Goal: Find specific page/section: Find specific page/section

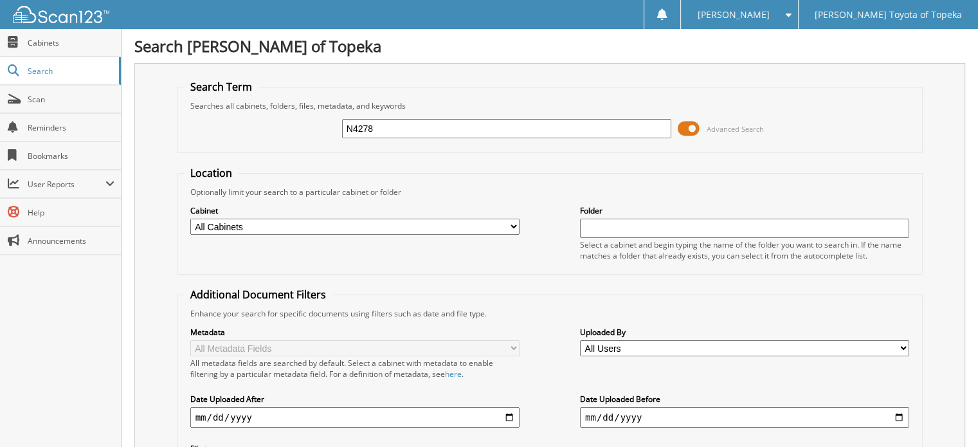
type input "N4278"
click at [377, 127] on input "N4278" at bounding box center [506, 128] width 329 height 19
type input "N4278A"
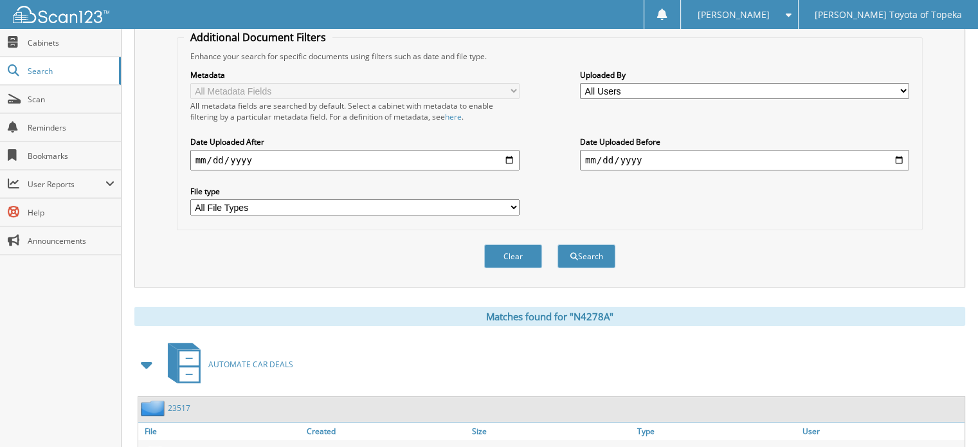
scroll to position [329, 0]
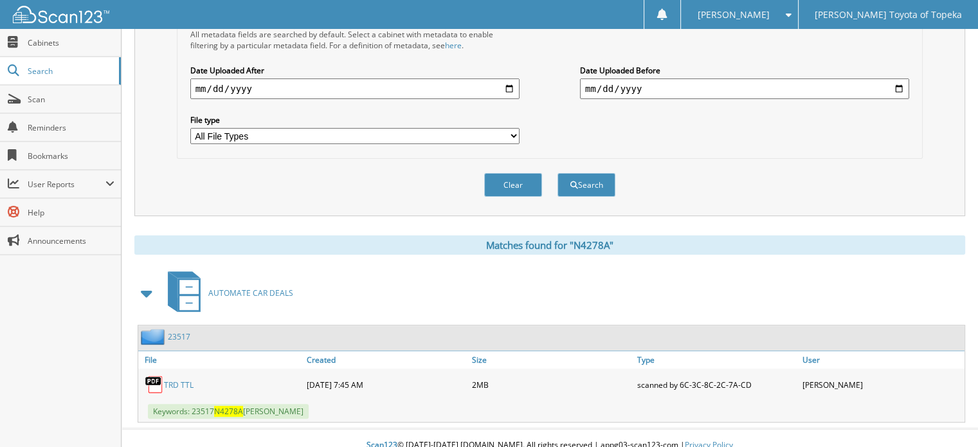
click at [183, 379] on link "TRD TTL" at bounding box center [179, 384] width 30 height 11
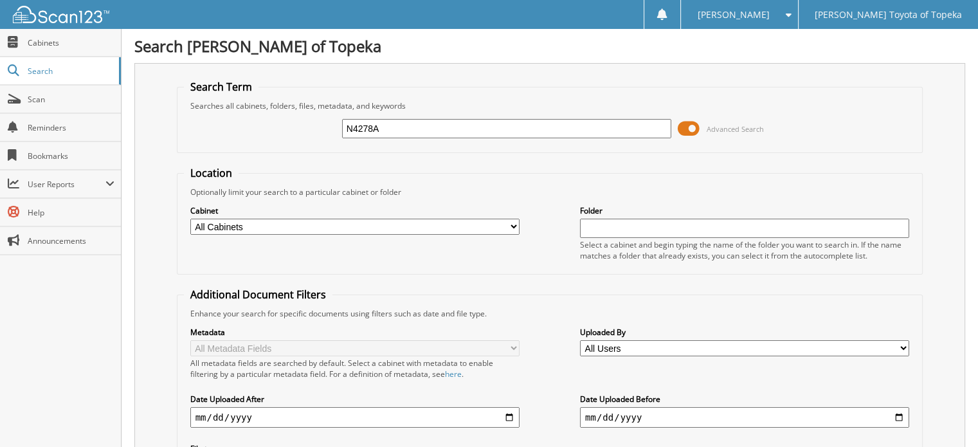
type input "N4278A"
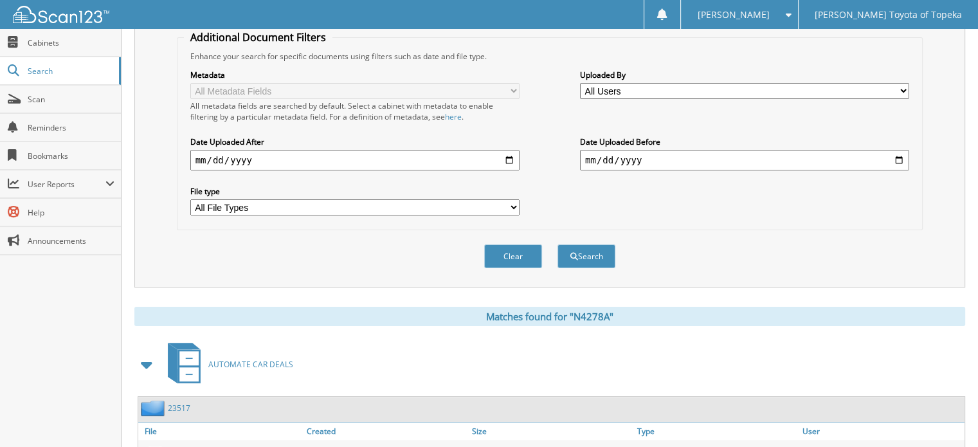
scroll to position [329, 0]
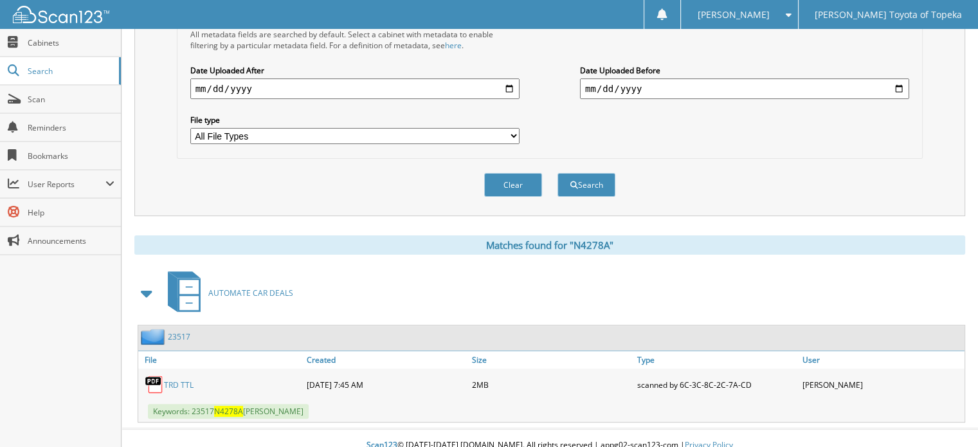
click at [177, 379] on link "TRD TTL" at bounding box center [179, 384] width 30 height 11
